Goal: Transaction & Acquisition: Download file/media

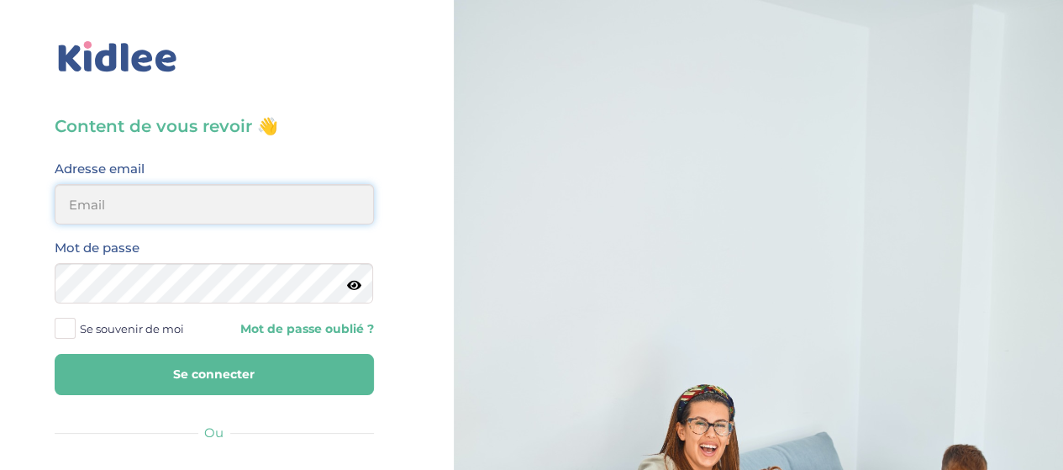
type input "[EMAIL_ADDRESS][DOMAIN_NAME]"
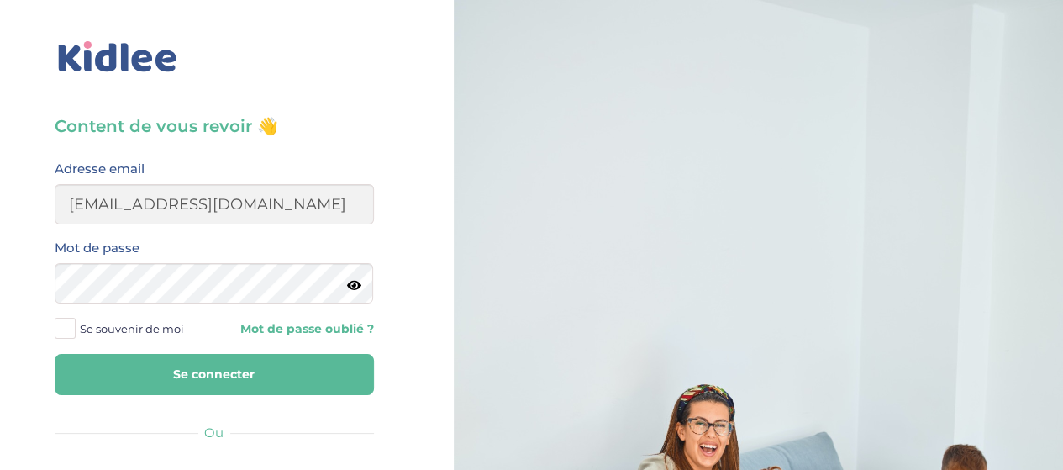
click at [267, 372] on button "Se connecter" at bounding box center [214, 374] width 319 height 41
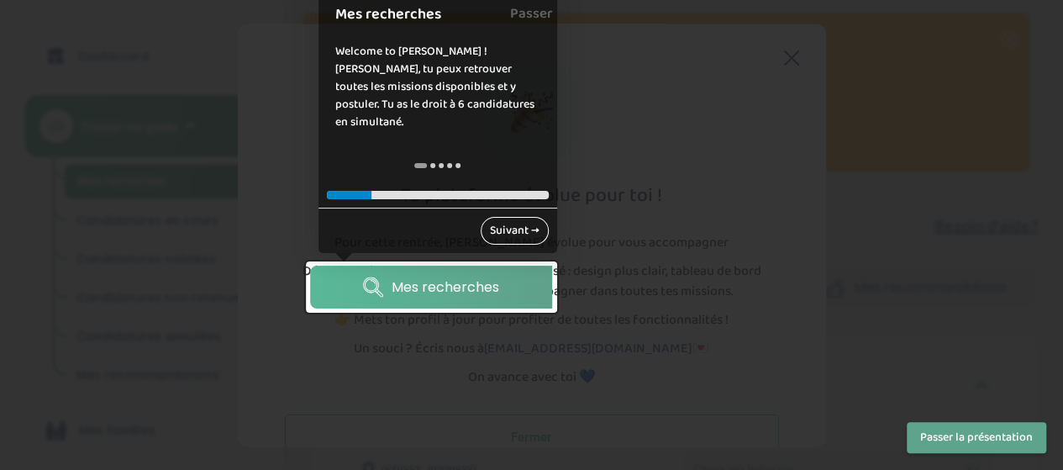
click at [519, 228] on link "Suivant →" at bounding box center [515, 231] width 68 height 28
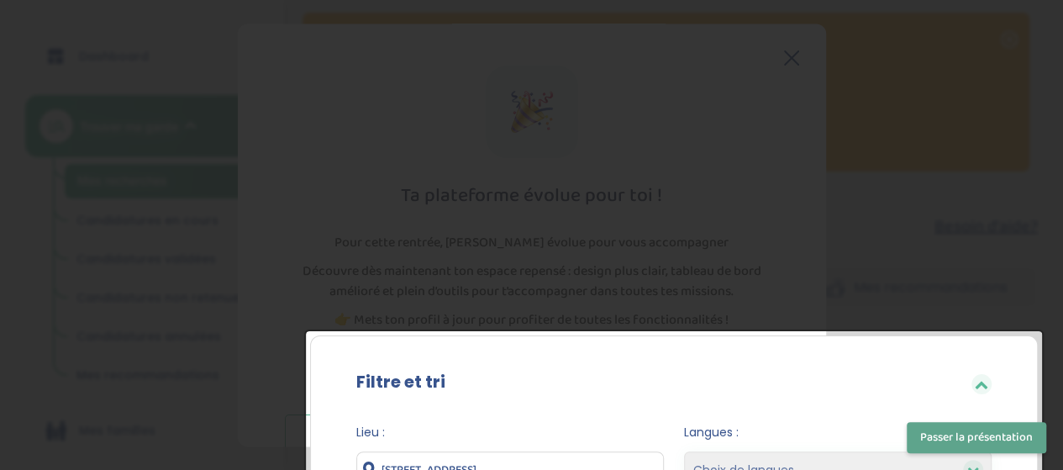
scroll to position [349, 0]
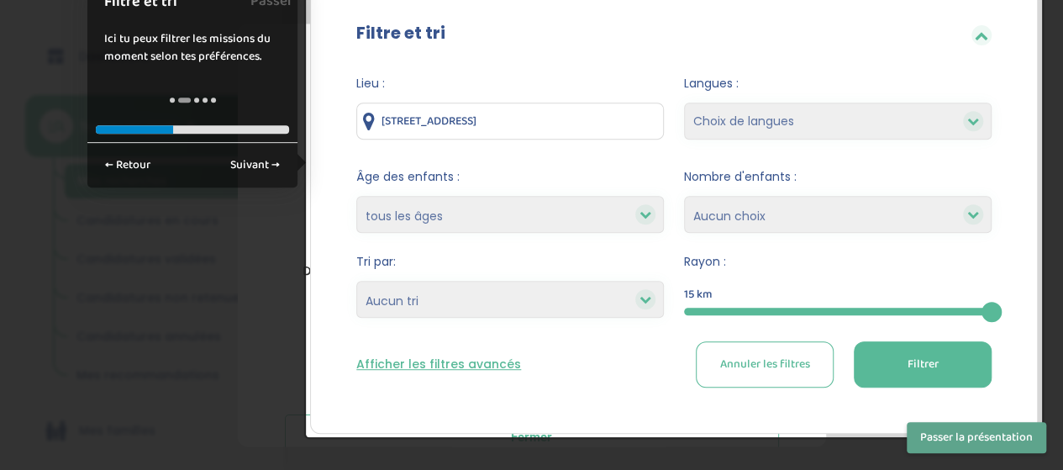
click at [949, 436] on button "Passer la présentation" at bounding box center [977, 437] width 140 height 31
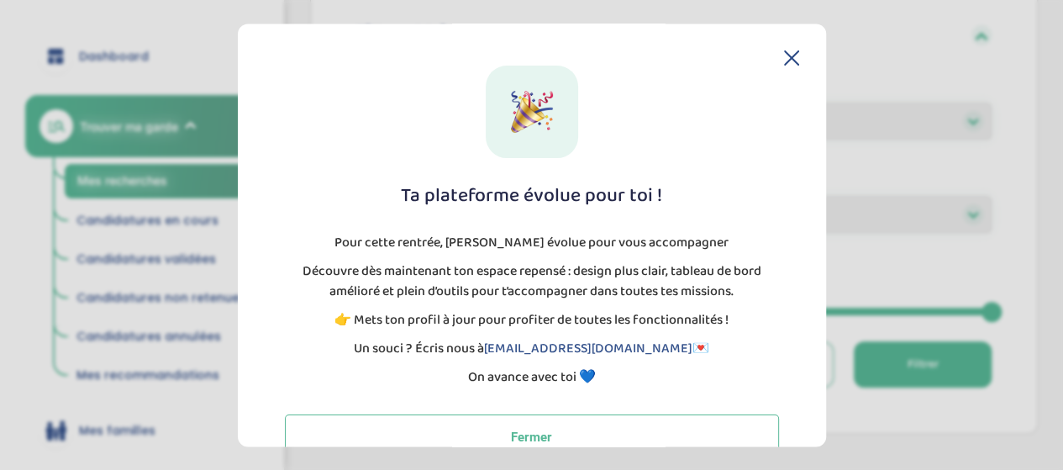
click at [787, 56] on icon at bounding box center [791, 57] width 15 height 15
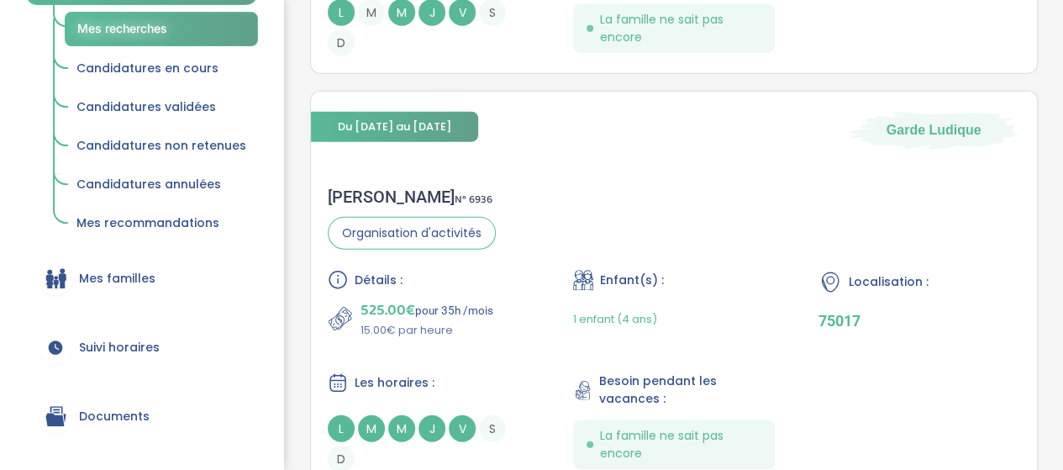
scroll to position [252, 0]
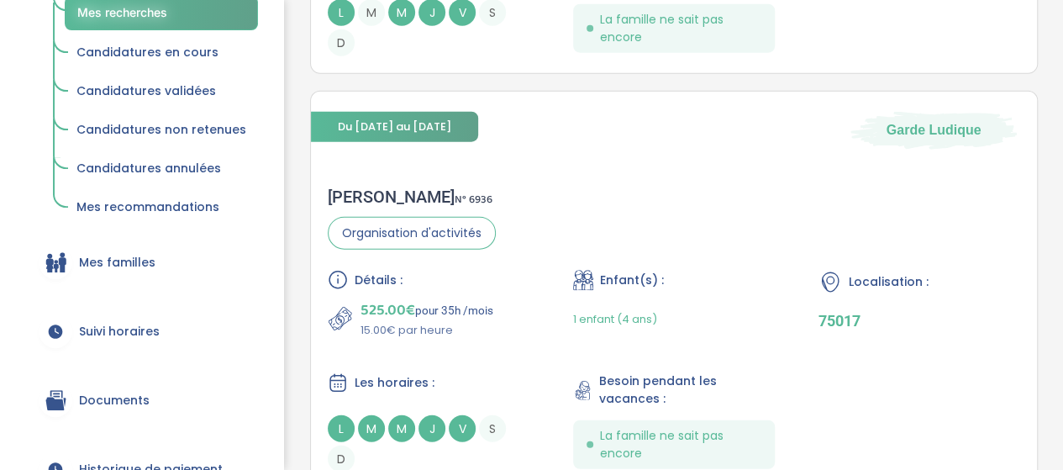
click at [137, 261] on span "Mes familles" at bounding box center [117, 263] width 76 height 18
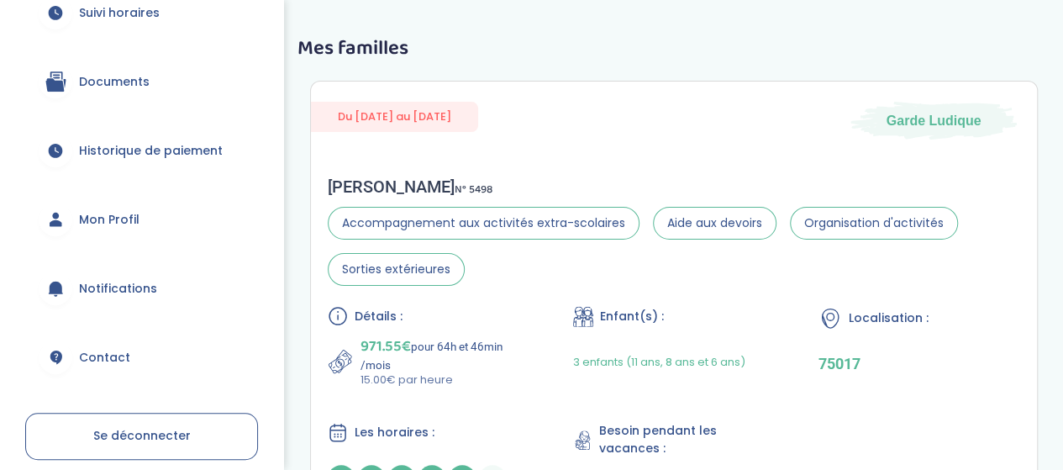
scroll to position [408, 0]
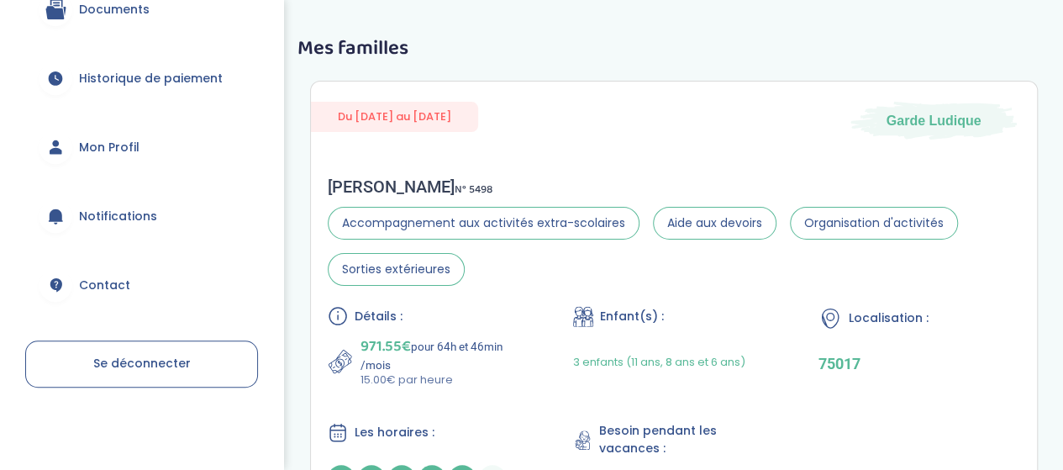
click at [174, 82] on span "Historique de paiement" at bounding box center [151, 79] width 144 height 18
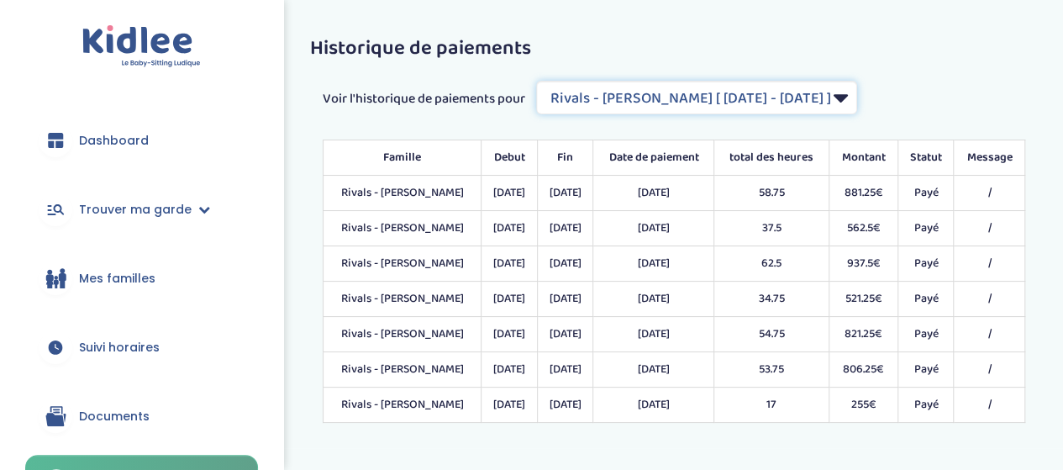
click at [702, 100] on select "Filtrer par Contrat Rivals - Fournery Alexandra [ 2024-01-08 - 2024-07-31 ] Riv…" at bounding box center [696, 98] width 321 height 34
select select "1645"
click at [538, 81] on select "Filtrer par Contrat Rivals - Fournery Alexandra [ 2024-01-08 - 2024-07-31 ] Riv…" at bounding box center [696, 98] width 321 height 34
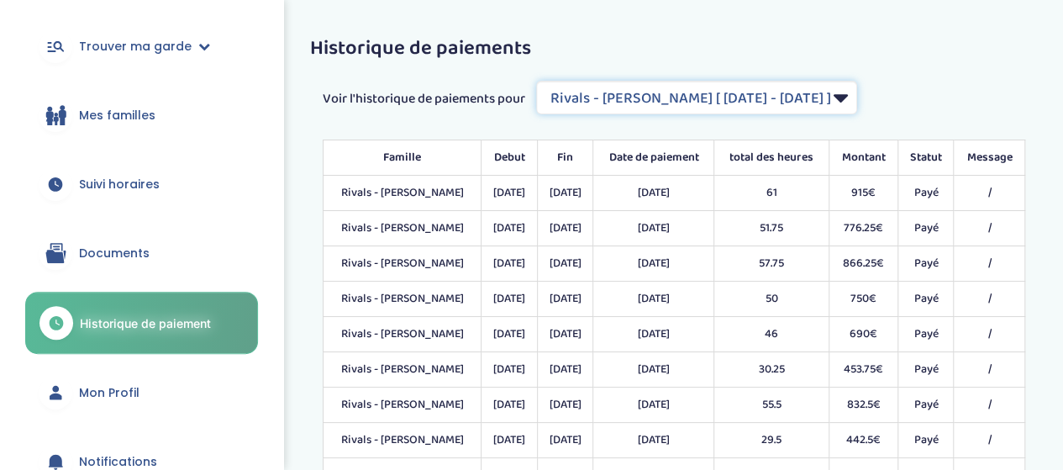
scroll to position [168, 0]
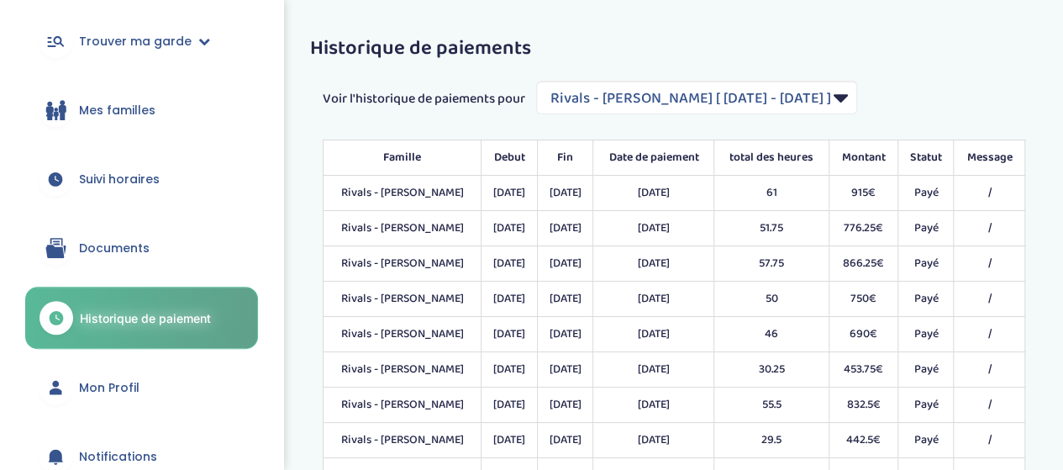
click at [126, 246] on span "Documents" at bounding box center [114, 249] width 71 height 18
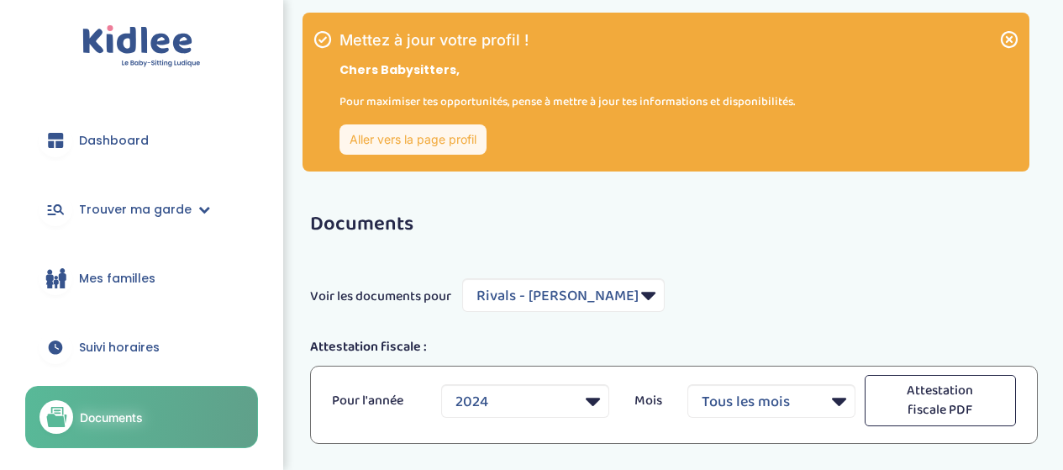
select select "3600"
select select "2024"
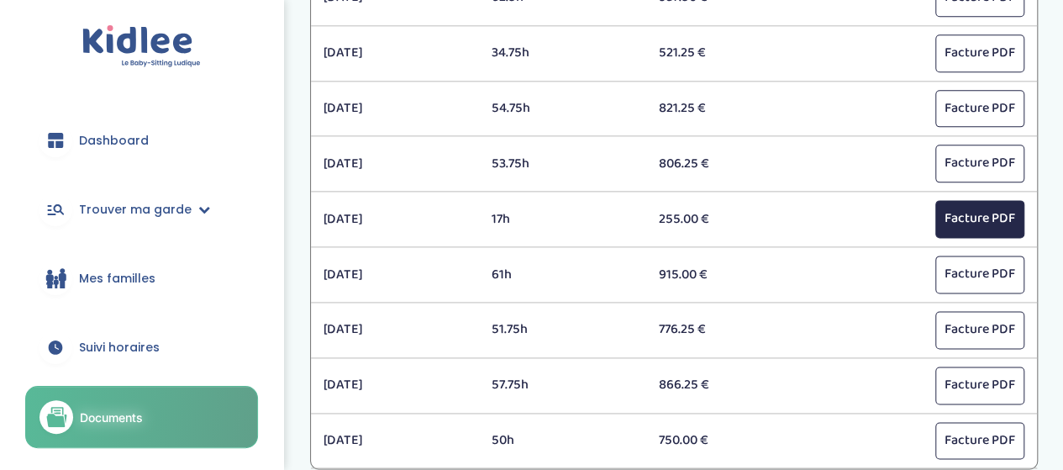
scroll to position [1133, 0]
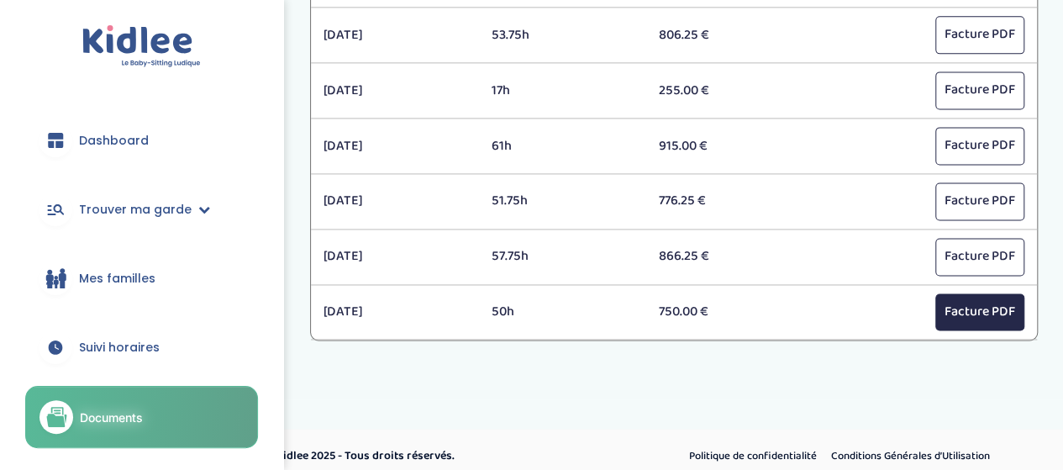
click at [985, 293] on button "Facture PDF" at bounding box center [979, 312] width 89 height 38
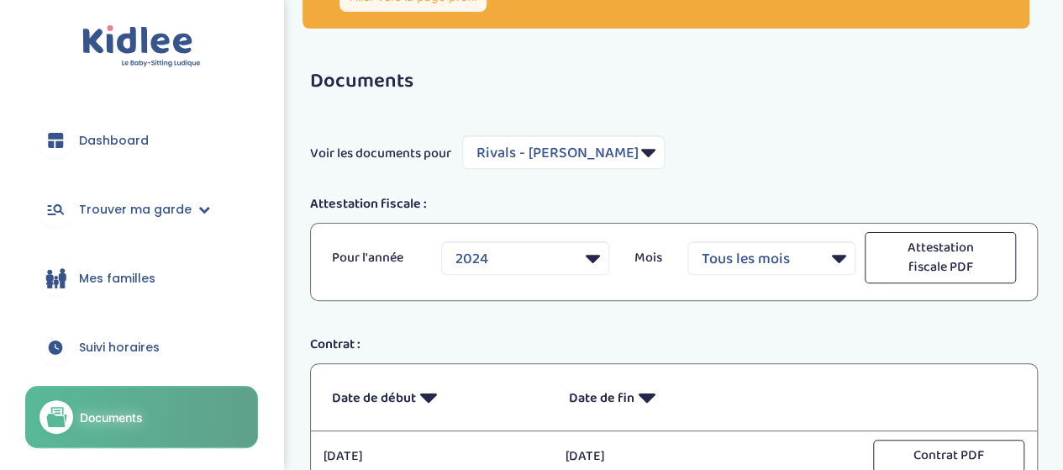
scroll to position [0, 0]
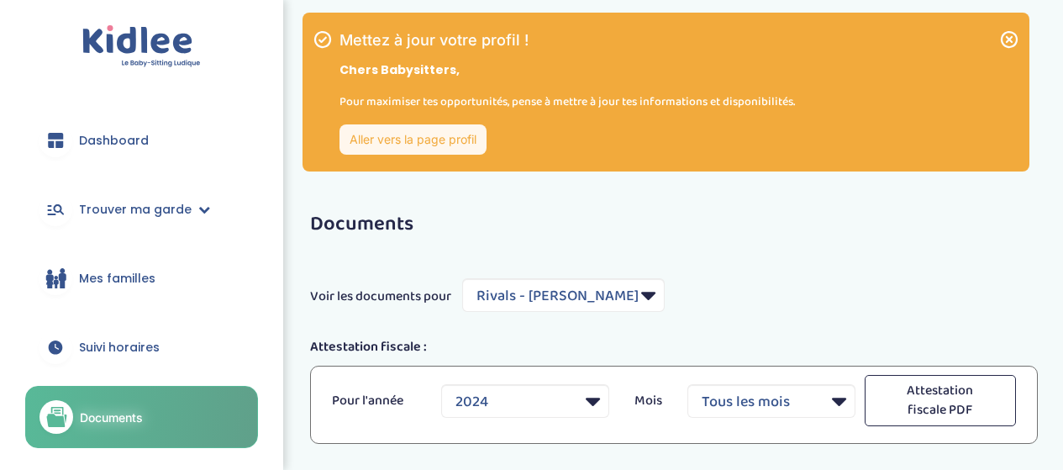
select select "3600"
select select "2024"
